Goal: Transaction & Acquisition: Purchase product/service

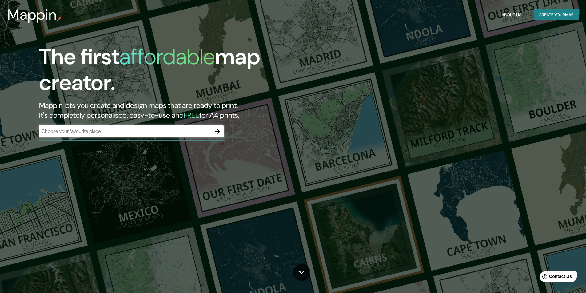
drag, startPoint x: 247, startPoint y: 198, endPoint x: 198, endPoint y: 36, distance: 169.2
click at [197, 132] on input "text" at bounding box center [125, 131] width 172 height 7
click at [550, 15] on button "Create your map" at bounding box center [556, 14] width 45 height 11
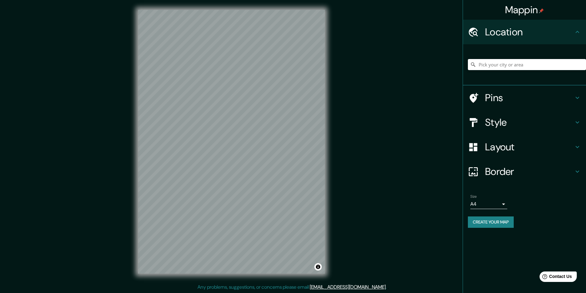
click at [326, 125] on div "© Mapbox © OpenStreetMap Improve this map" at bounding box center [231, 142] width 206 height 284
click at [391, 149] on div "Mappin Location Pins Style Layout Border Choose a border. Hint : you can make l…" at bounding box center [293, 146] width 586 height 293
click at [345, 106] on div "Mappin Location Pins Style Layout Border Choose a border. Hint : you can make l…" at bounding box center [293, 146] width 586 height 293
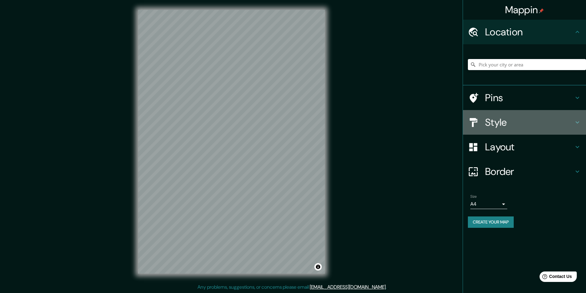
click at [564, 127] on h4 "Style" at bounding box center [529, 122] width 89 height 12
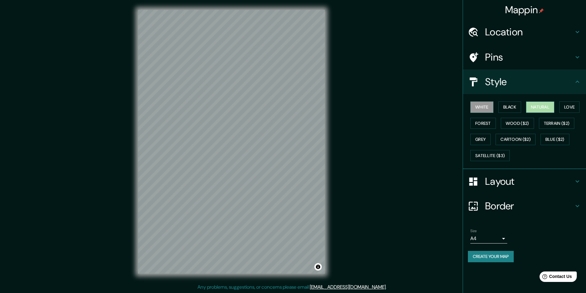
click at [540, 107] on button "Natural" at bounding box center [540, 107] width 28 height 11
click at [574, 108] on button "Love" at bounding box center [569, 107] width 20 height 11
click at [524, 123] on button "Wood ($2)" at bounding box center [517, 123] width 33 height 11
click at [485, 120] on button "Forest" at bounding box center [483, 123] width 26 height 11
click at [483, 106] on button "White" at bounding box center [481, 107] width 23 height 11
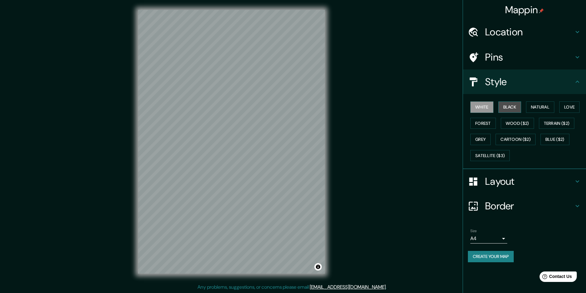
click at [509, 107] on button "Black" at bounding box center [509, 107] width 23 height 11
click at [484, 154] on button "Satellite ($3)" at bounding box center [489, 155] width 39 height 11
click at [482, 136] on button "Grey" at bounding box center [480, 139] width 20 height 11
click at [482, 122] on button "Forest" at bounding box center [483, 123] width 26 height 11
click at [548, 104] on button "Natural" at bounding box center [540, 107] width 28 height 11
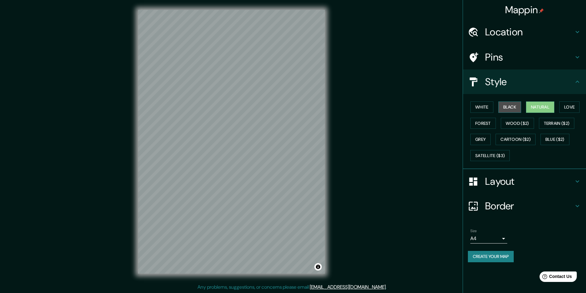
click at [510, 102] on button "Black" at bounding box center [509, 107] width 23 height 11
click at [475, 109] on button "White" at bounding box center [481, 107] width 23 height 11
click at [574, 55] on icon at bounding box center [577, 57] width 7 height 7
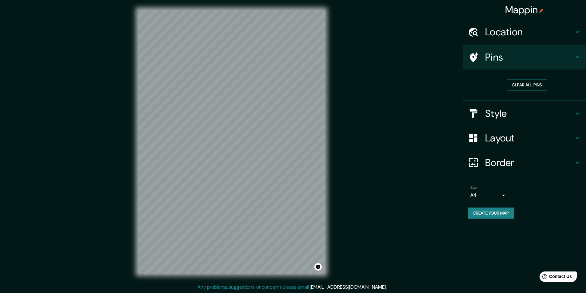
click at [576, 35] on icon at bounding box center [577, 31] width 7 height 7
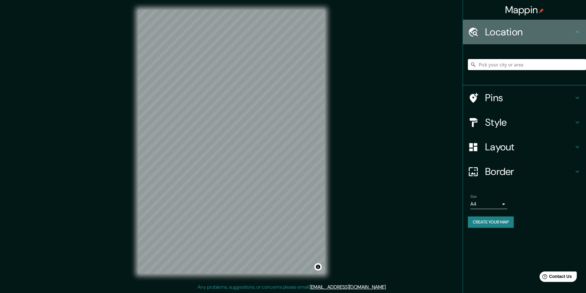
click at [576, 35] on icon at bounding box center [577, 31] width 7 height 7
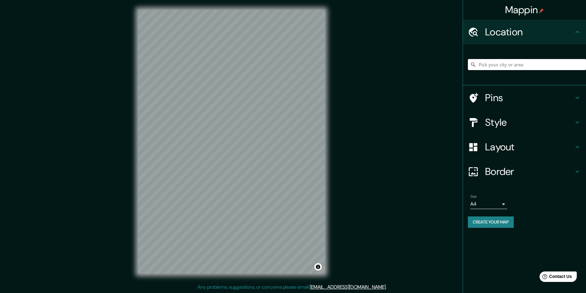
click at [544, 102] on h4 "Pins" at bounding box center [529, 98] width 89 height 12
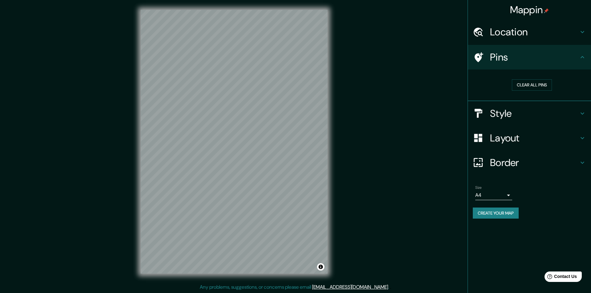
click at [494, 192] on body "Mappin Location Pins Clear all pins Style Layout Border Choose a border. Hint :…" at bounding box center [295, 146] width 591 height 293
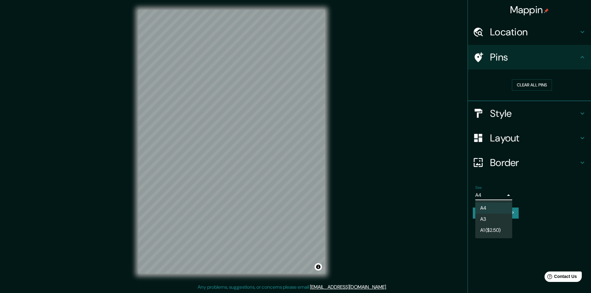
click at [490, 196] on div at bounding box center [295, 146] width 591 height 293
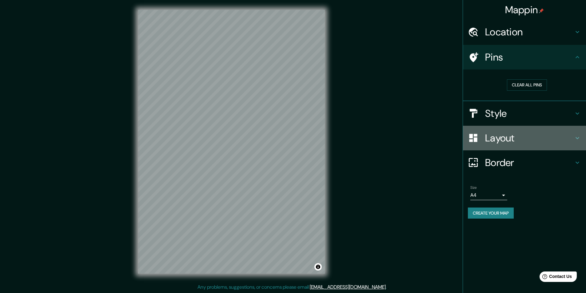
click at [516, 138] on h4 "Layout" at bounding box center [529, 138] width 89 height 12
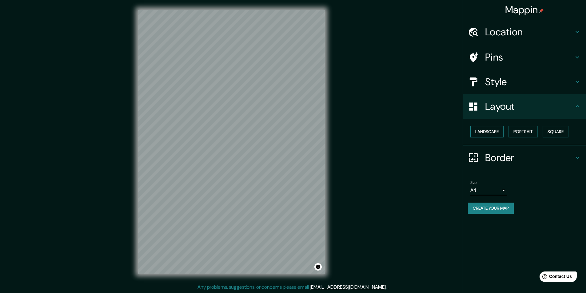
click at [499, 132] on button "Landscape" at bounding box center [486, 131] width 33 height 11
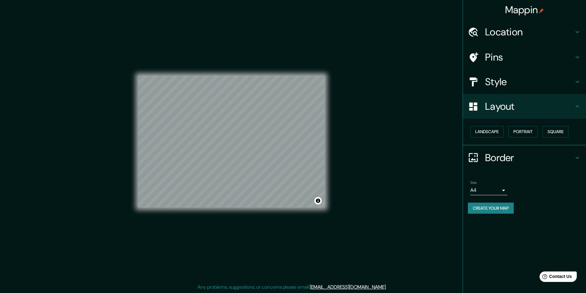
click at [196, 213] on div "© Mapbox © OpenStreetMap Improve this map" at bounding box center [231, 142] width 187 height 264
click at [387, 142] on div "Mappin Location Pins Style Layout Landscape Portrait Square Border Choose a bor…" at bounding box center [293, 146] width 586 height 293
click at [522, 59] on h4 "Pins" at bounding box center [529, 57] width 89 height 12
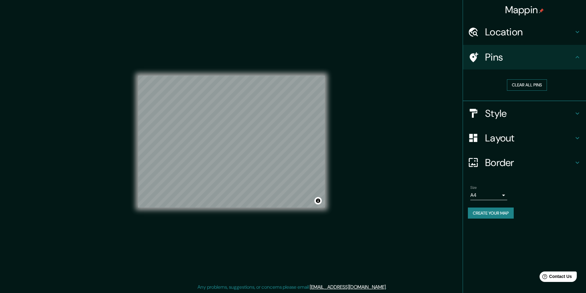
click at [520, 83] on button "Clear all pins" at bounding box center [527, 84] width 40 height 11
click at [184, 159] on div at bounding box center [184, 157] width 5 height 5
click at [186, 159] on div at bounding box center [188, 157] width 5 height 5
click at [186, 157] on div at bounding box center [184, 158] width 5 height 5
click at [222, 149] on div at bounding box center [221, 148] width 5 height 5
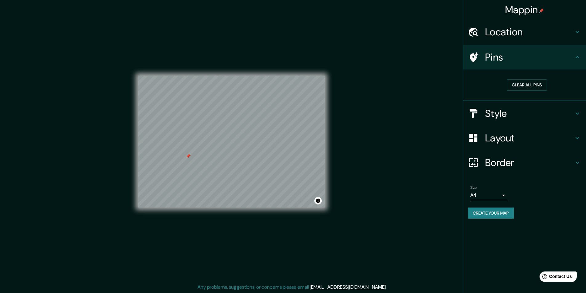
click at [565, 113] on h4 "Style" at bounding box center [529, 113] width 89 height 12
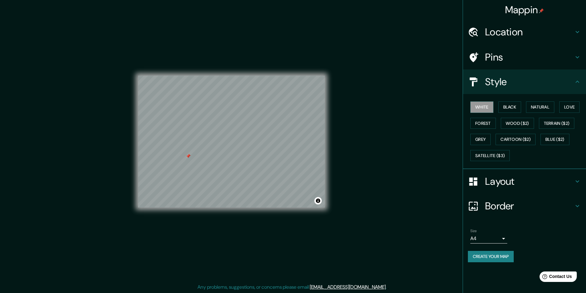
click at [548, 83] on h4 "Style" at bounding box center [529, 82] width 89 height 12
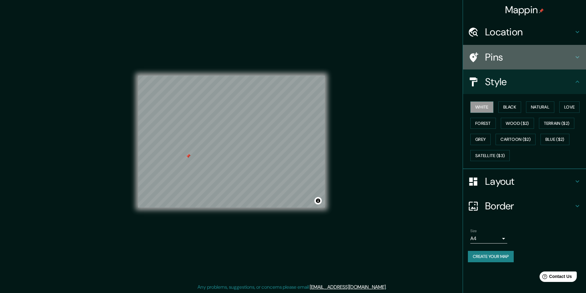
click at [557, 59] on h4 "Pins" at bounding box center [529, 57] width 89 height 12
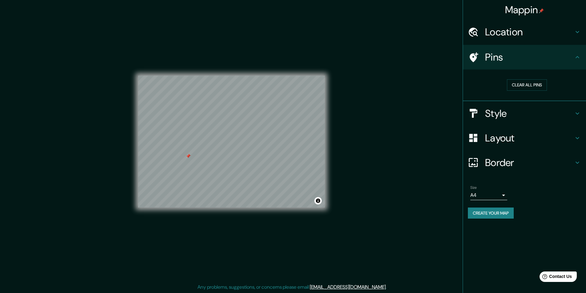
click at [188, 157] on div at bounding box center [188, 156] width 5 height 5
